Goal: Check status: Check status

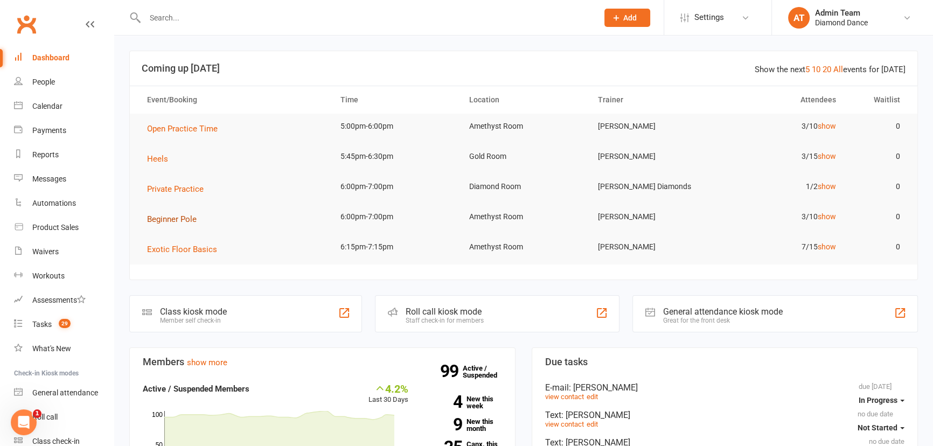
click at [189, 218] on span "Beginner Pole" at bounding box center [172, 219] width 50 height 10
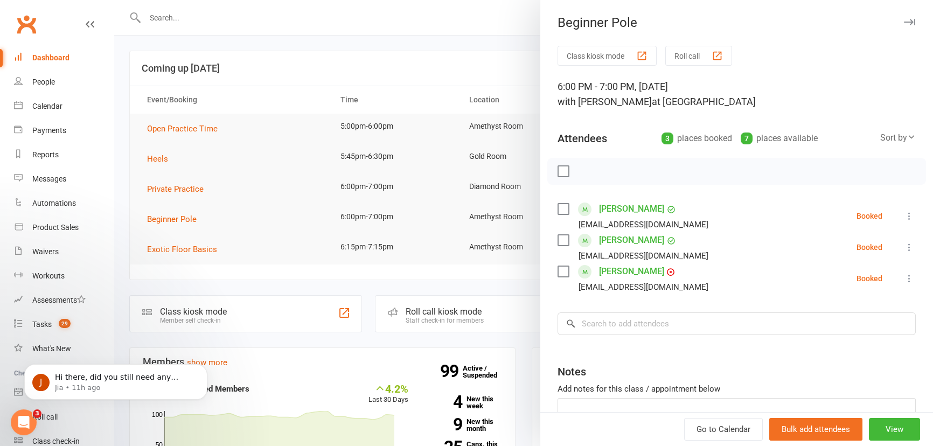
click at [904, 246] on icon at bounding box center [909, 247] width 11 height 11
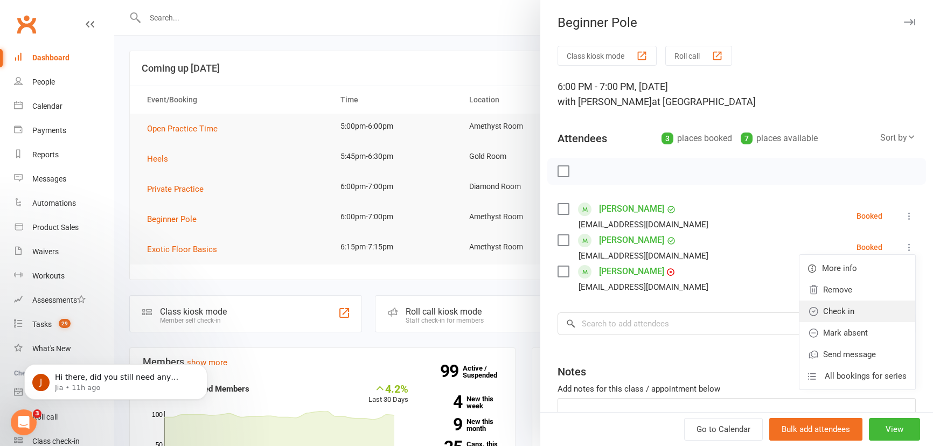
click at [847, 309] on link "Check in" at bounding box center [857, 312] width 116 height 22
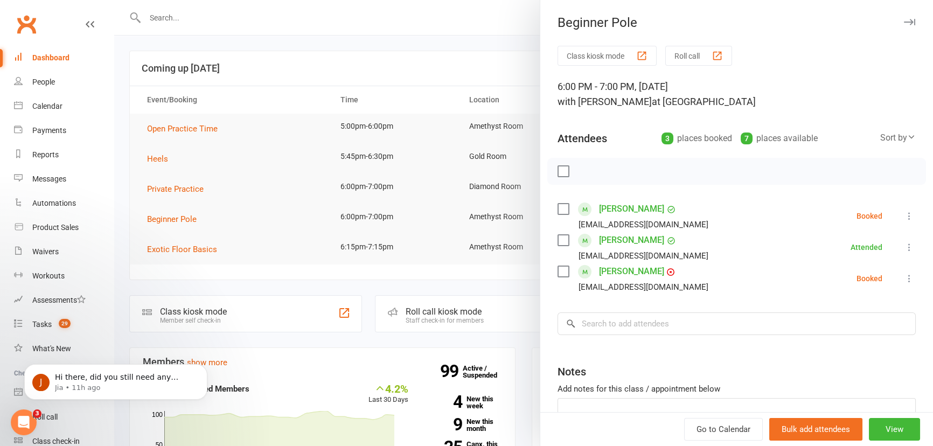
click at [491, 62] on div at bounding box center [523, 223] width 819 height 446
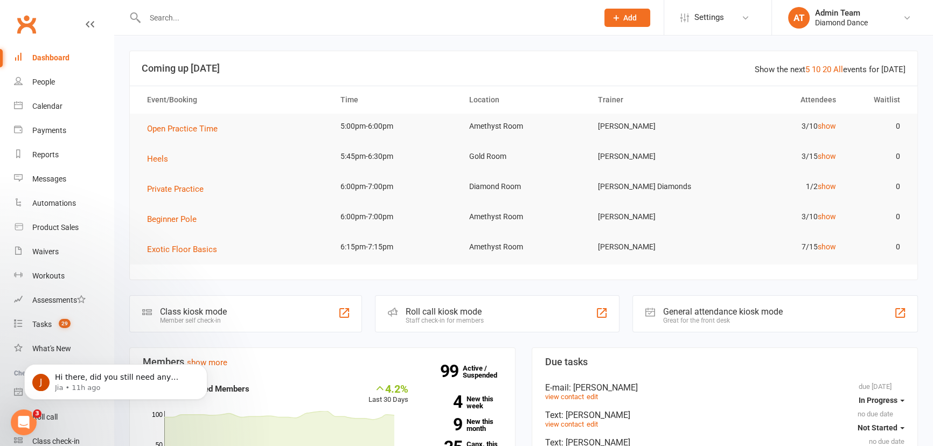
click at [553, 60] on header "Show the next 5 10 20 All events for [DATE] Coming up [DATE]" at bounding box center [524, 68] width 788 height 34
click at [179, 215] on span "Beginner Pole" at bounding box center [172, 219] width 50 height 10
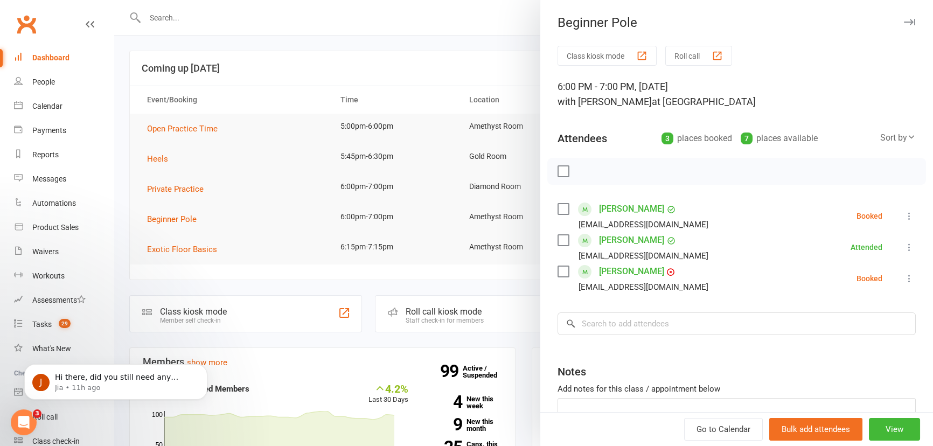
click at [904, 20] on icon "button" at bounding box center [909, 22] width 11 height 6
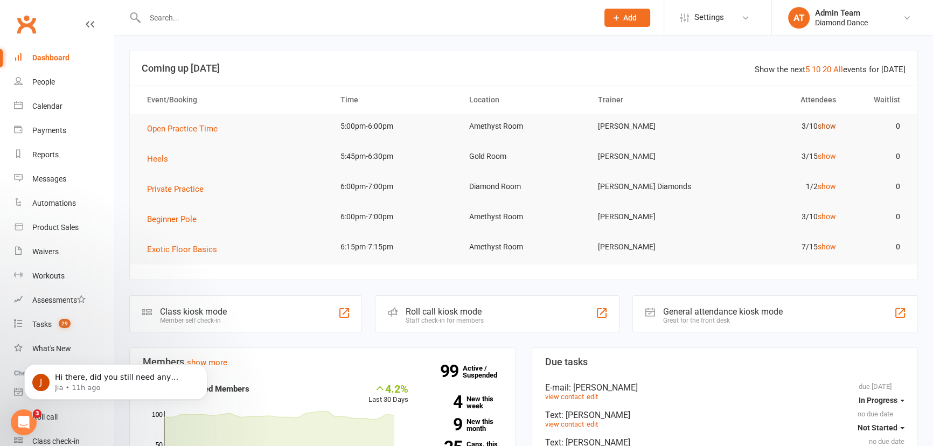
click at [830, 126] on link "show" at bounding box center [827, 126] width 18 height 9
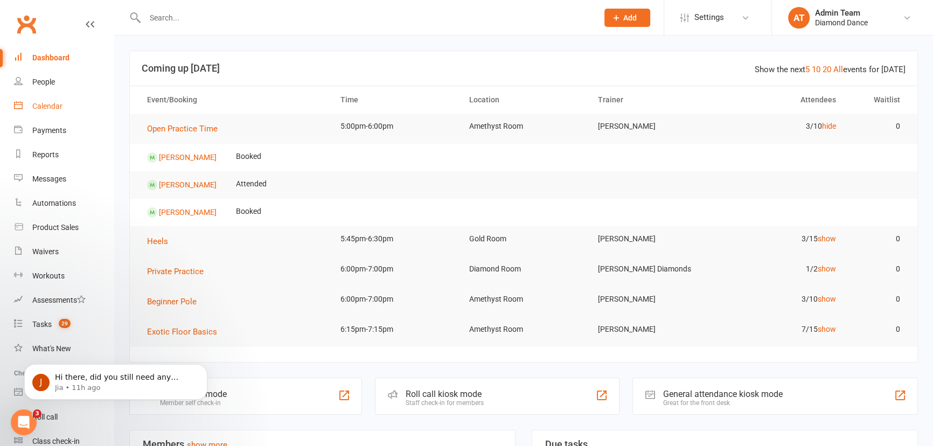
click at [60, 109] on div "Calendar" at bounding box center [47, 106] width 30 height 9
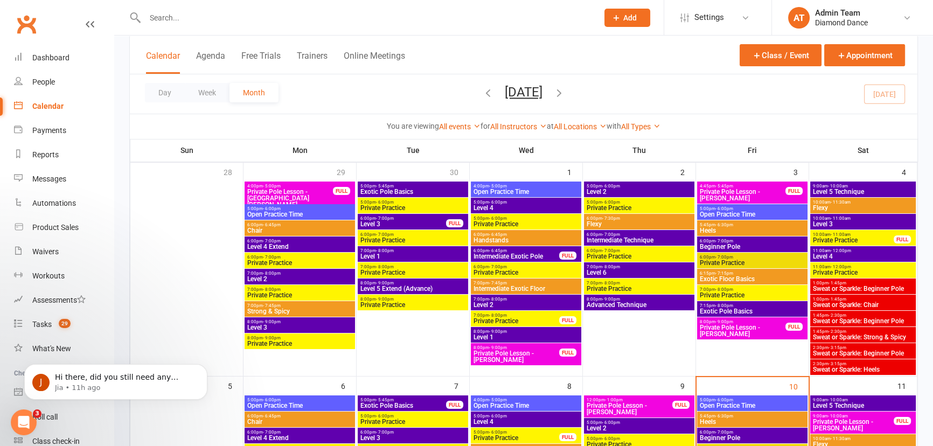
scroll to position [196, 0]
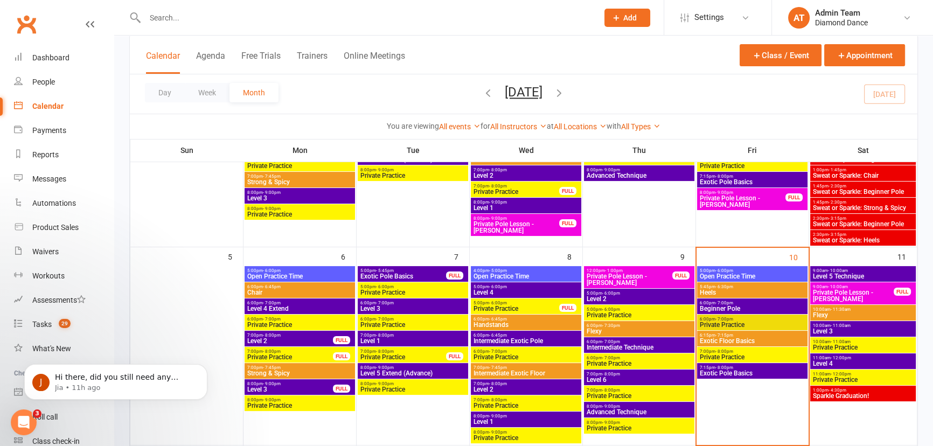
click at [729, 291] on span "Heels" at bounding box center [752, 292] width 106 height 6
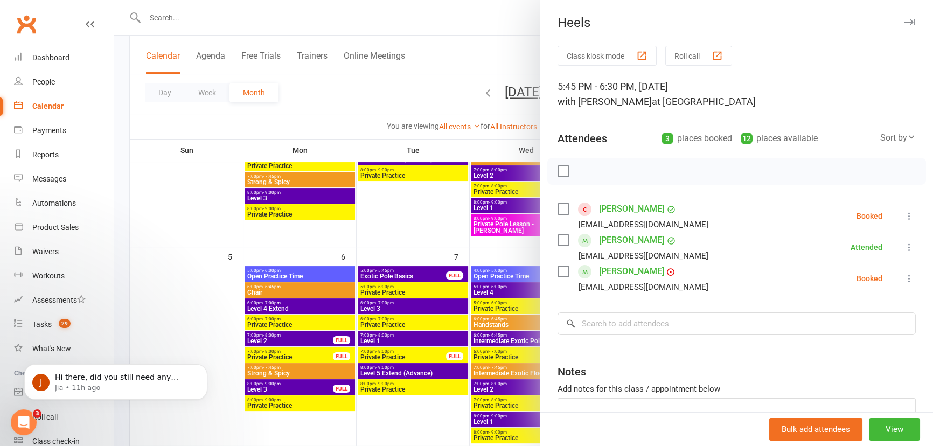
click at [904, 21] on icon "button" at bounding box center [909, 22] width 11 height 6
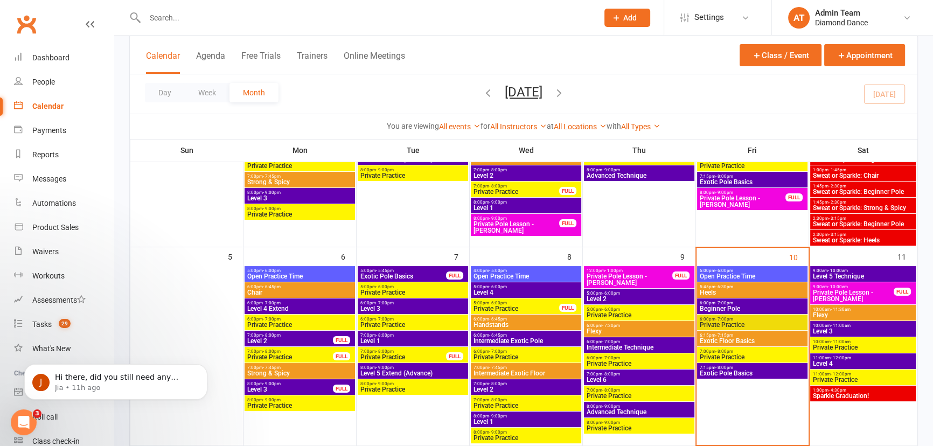
click at [747, 273] on span "Open Practice Time" at bounding box center [752, 276] width 106 height 6
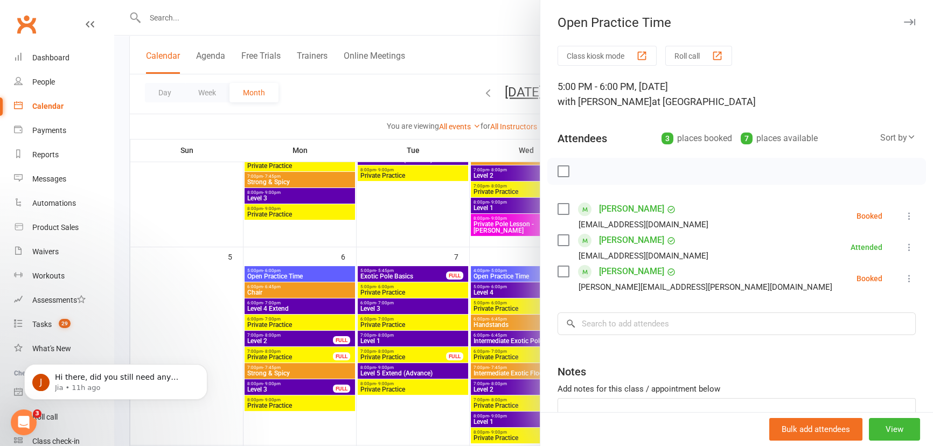
click at [904, 280] on icon at bounding box center [909, 278] width 11 height 11
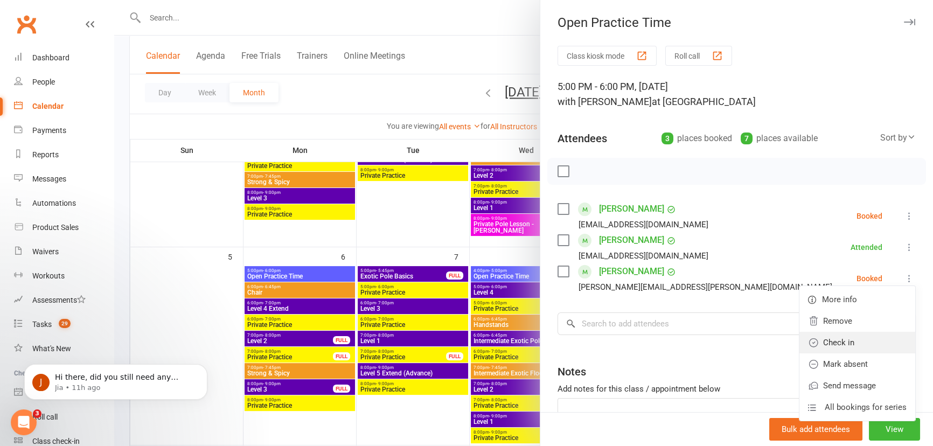
click at [855, 338] on link "Check in" at bounding box center [857, 343] width 116 height 22
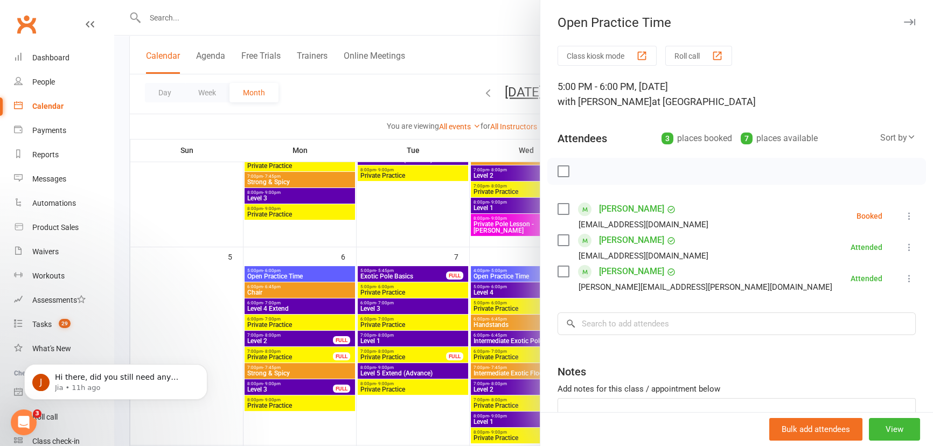
click at [904, 22] on icon "button" at bounding box center [909, 22] width 11 height 6
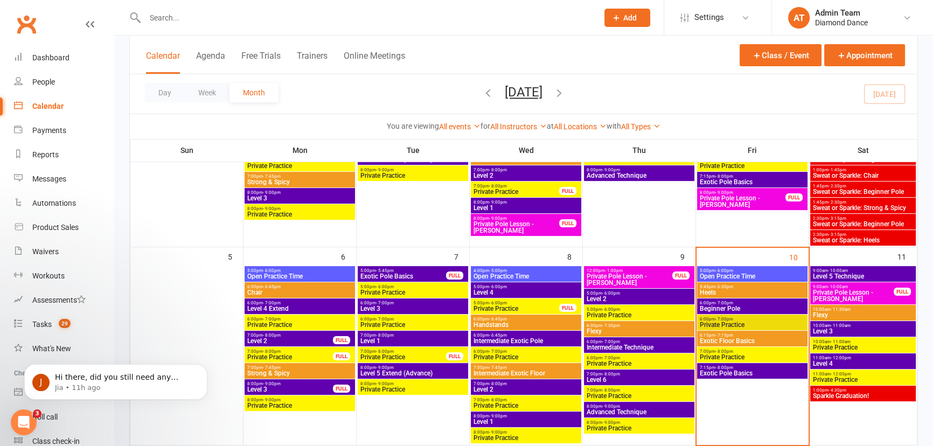
click at [723, 305] on span "Beginner Pole" at bounding box center [752, 308] width 106 height 6
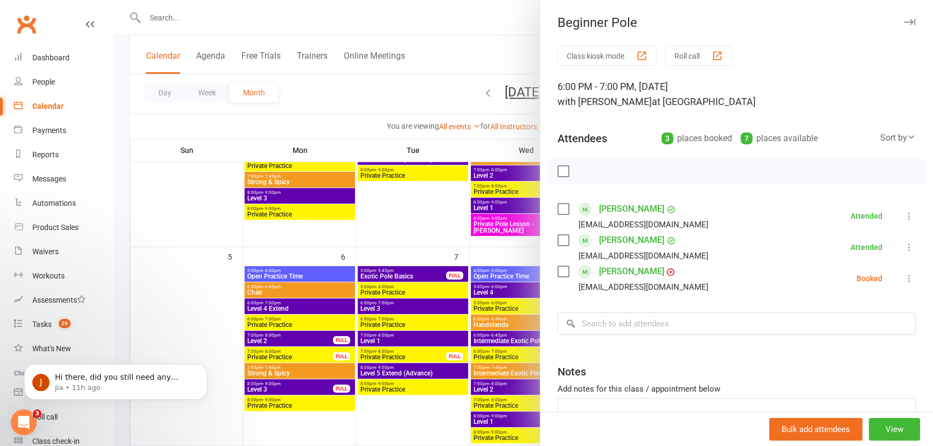
click at [904, 19] on icon "button" at bounding box center [909, 22] width 11 height 6
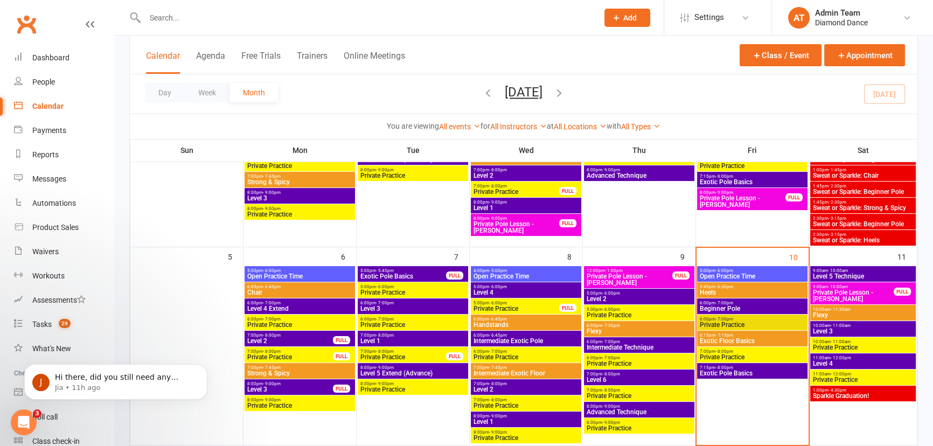
click at [746, 336] on span "6:15pm - 7:15pm" at bounding box center [752, 335] width 106 height 5
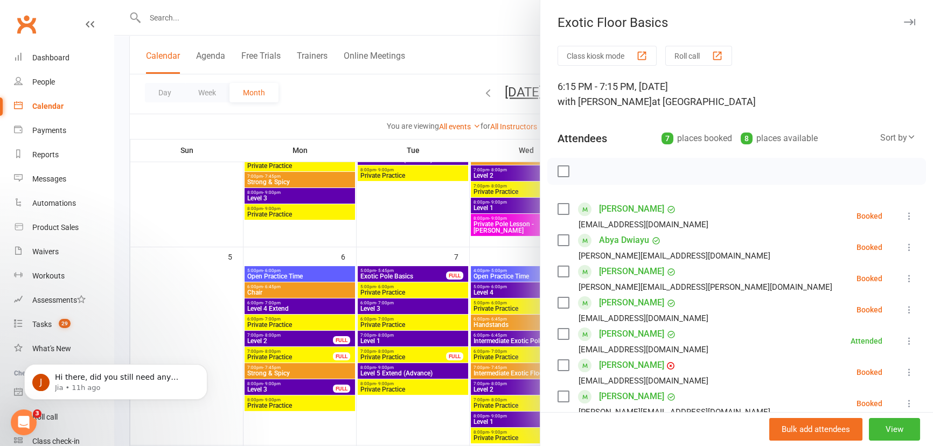
click at [904, 23] on icon "button" at bounding box center [909, 22] width 11 height 6
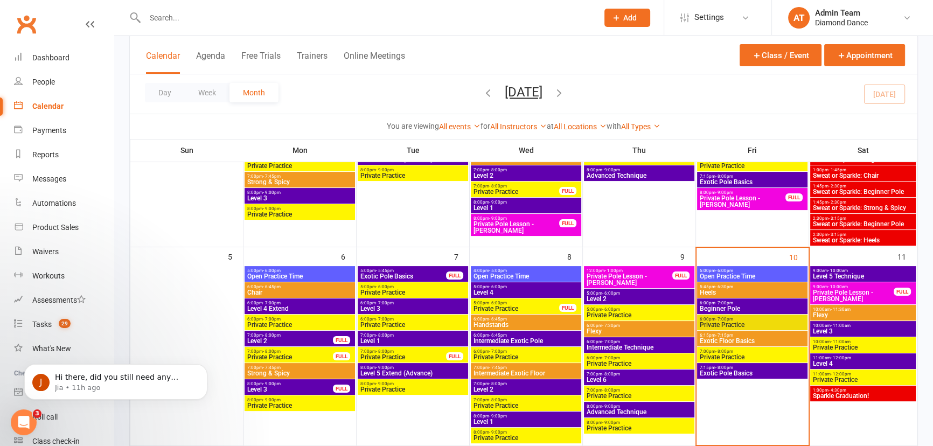
click at [737, 288] on span "5:45pm - 6:30pm" at bounding box center [752, 286] width 106 height 5
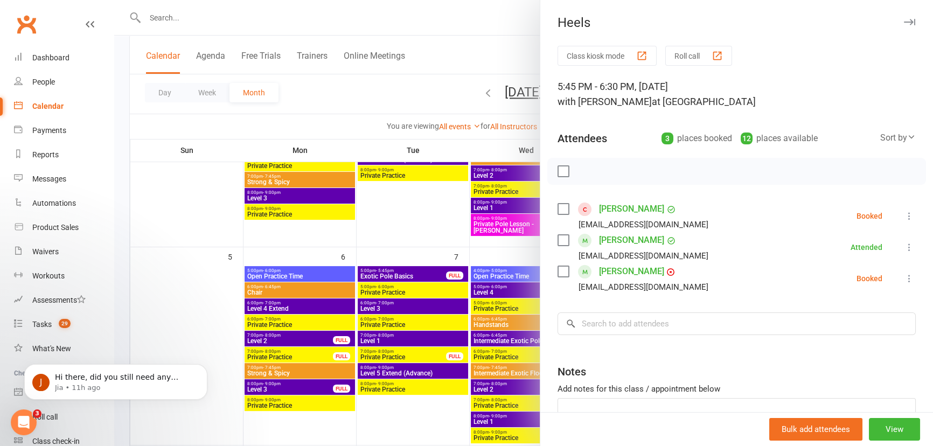
click at [904, 23] on icon "button" at bounding box center [909, 22] width 11 height 6
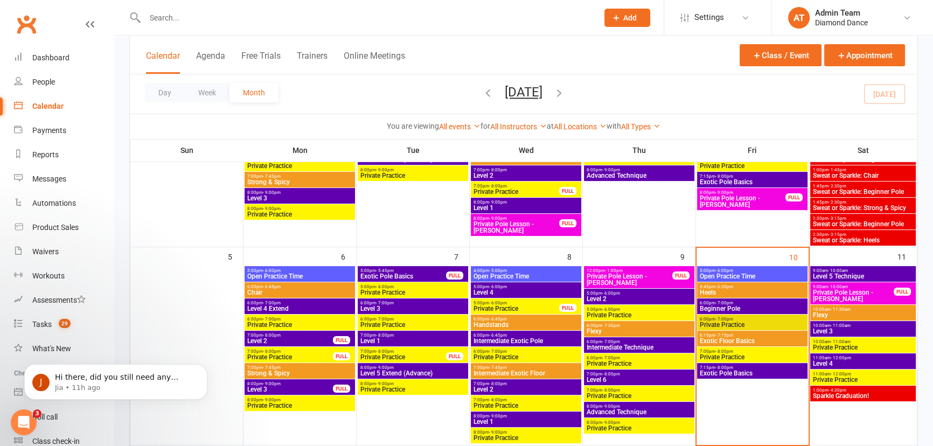
click at [739, 339] on span "Exotic Floor Basics" at bounding box center [752, 341] width 106 height 6
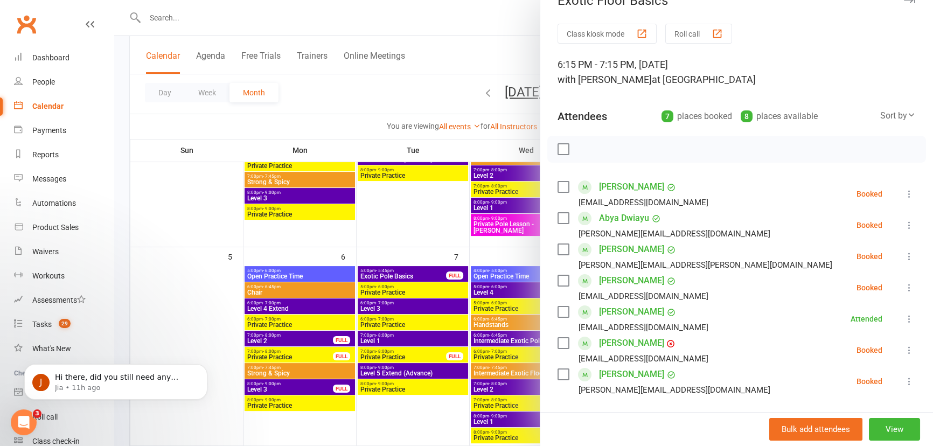
scroll to position [0, 0]
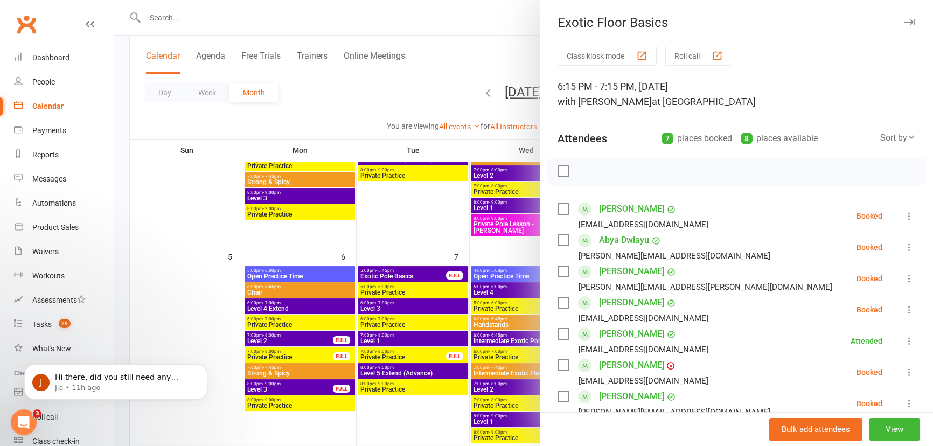
click at [904, 20] on icon "button" at bounding box center [909, 22] width 11 height 6
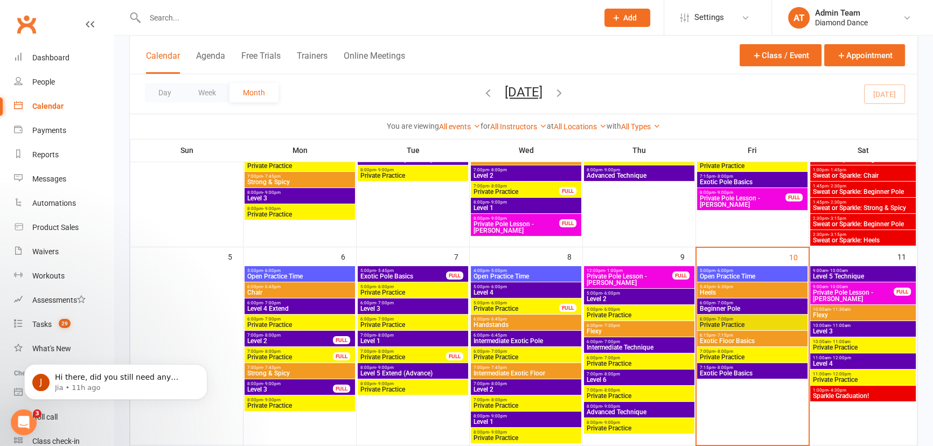
click at [736, 377] on div "7:15pm - 8:00pm Exotic Pole Basics" at bounding box center [752, 371] width 110 height 16
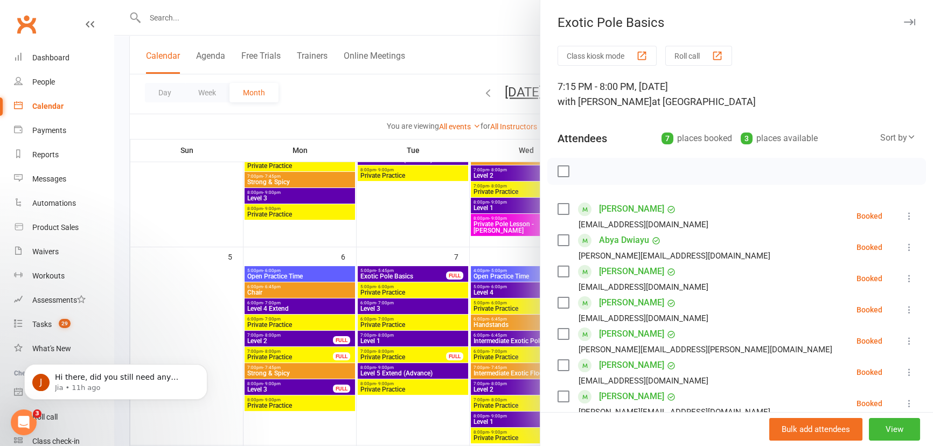
click at [904, 23] on icon "button" at bounding box center [909, 22] width 11 height 6
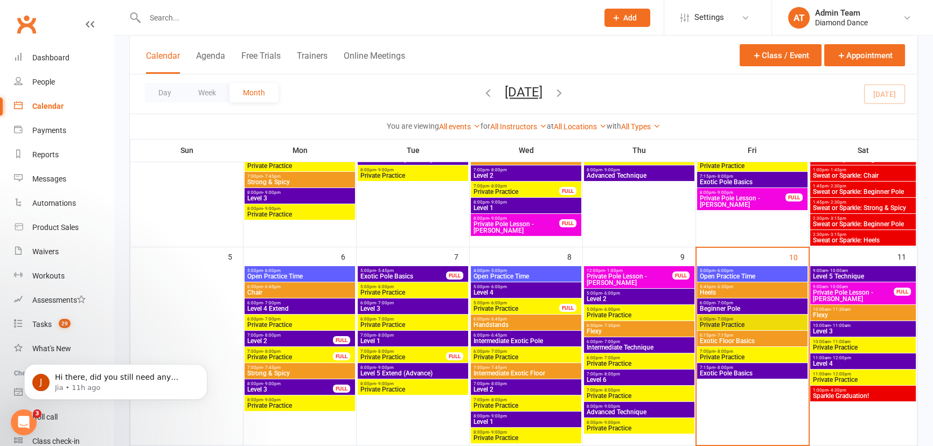
click at [728, 309] on span "Beginner Pole" at bounding box center [752, 308] width 106 height 6
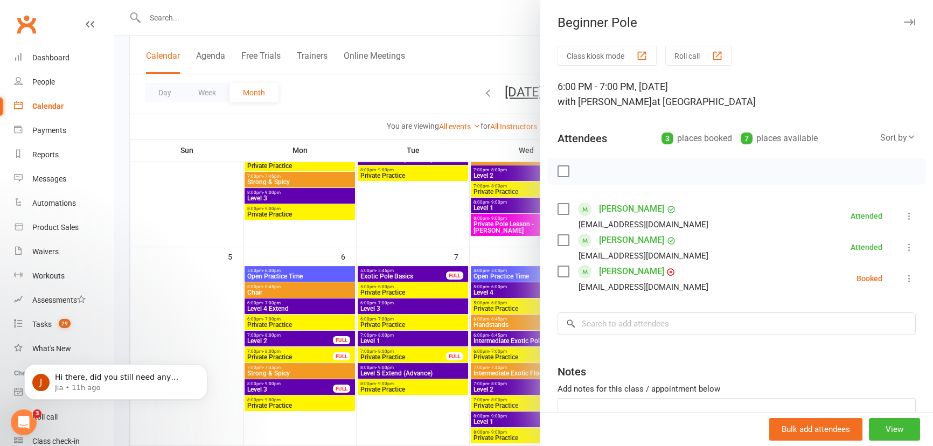
click at [904, 216] on icon at bounding box center [909, 216] width 11 height 11
click at [780, 203] on li "[PERSON_NAME] [EMAIL_ADDRESS][DOMAIN_NAME] Attended More info Remove Mark absen…" at bounding box center [737, 215] width 358 height 31
click at [904, 20] on icon "button" at bounding box center [909, 22] width 11 height 6
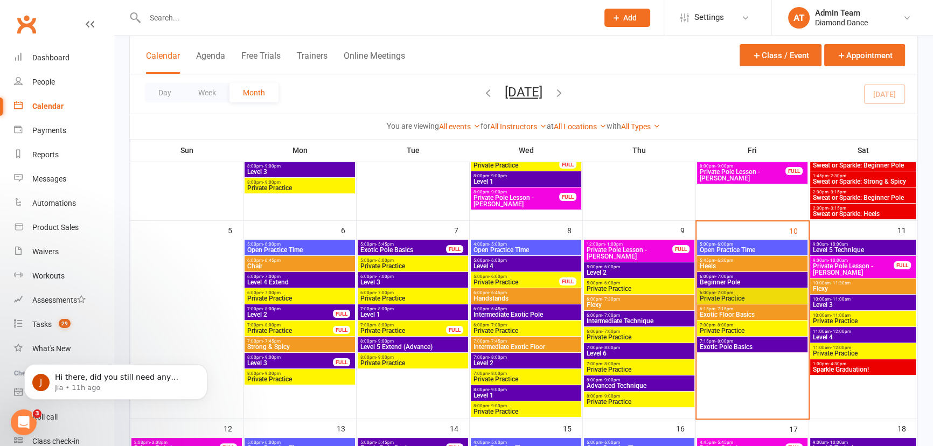
scroll to position [245, 0]
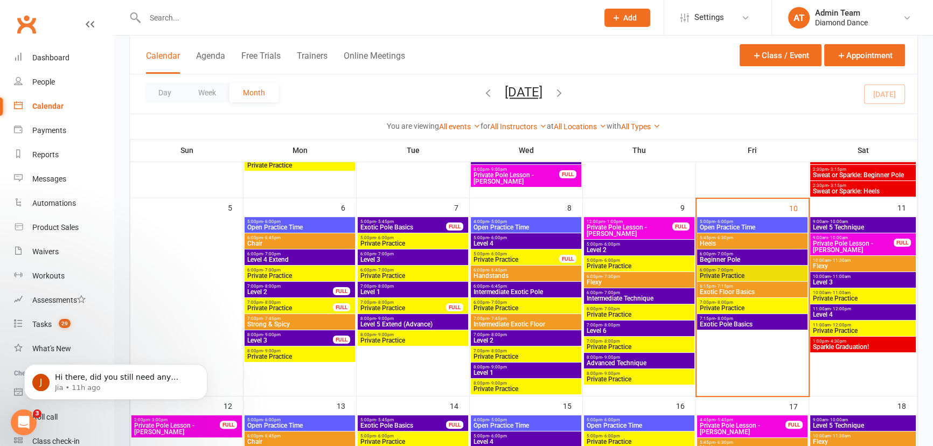
click at [734, 224] on span "Open Practice Time" at bounding box center [752, 227] width 106 height 6
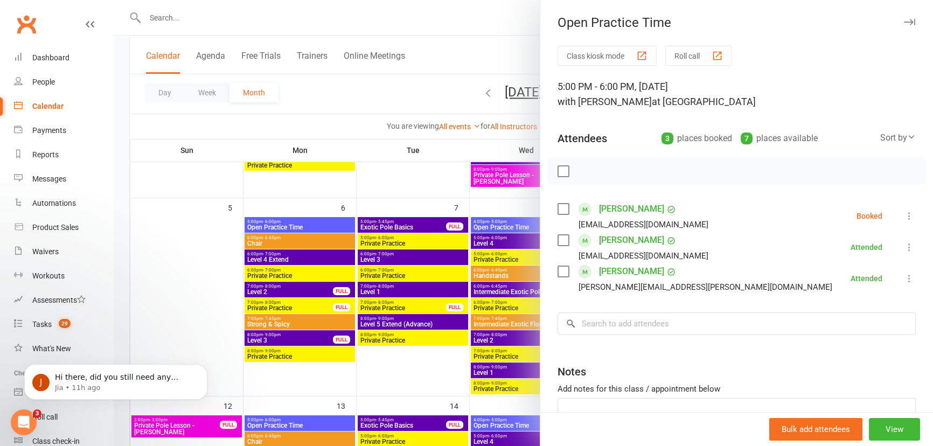
click at [904, 23] on icon "button" at bounding box center [909, 22] width 11 height 6
